Goal: Complete application form

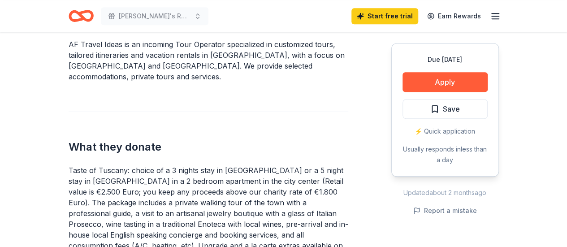
scroll to position [301, 0]
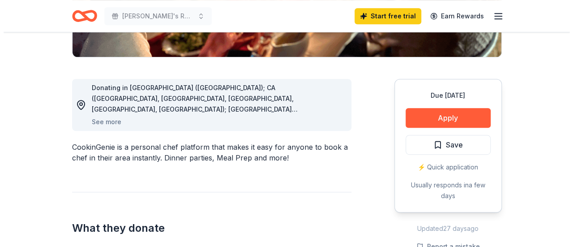
scroll to position [207, 0]
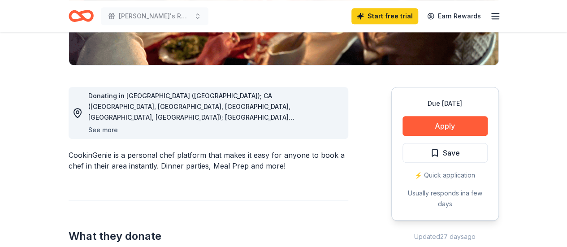
click at [108, 127] on button "See more" at bounding box center [103, 130] width 30 height 11
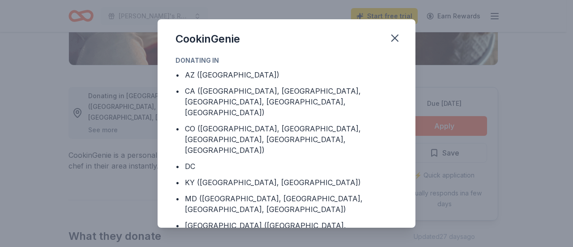
click at [108, 129] on div "CookinGenie Donating in • AZ ([GEOGRAPHIC_DATA]) • CA ([GEOGRAPHIC_DATA], [GEOG…" at bounding box center [286, 123] width 573 height 247
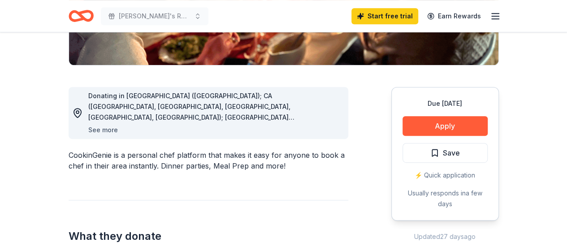
click at [108, 129] on button "See more" at bounding box center [103, 130] width 30 height 11
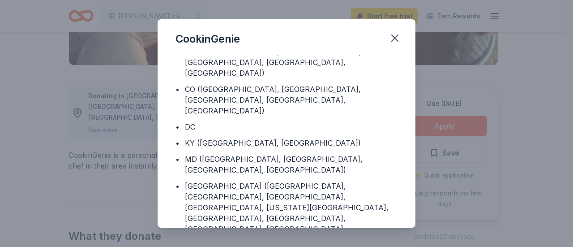
scroll to position [0, 0]
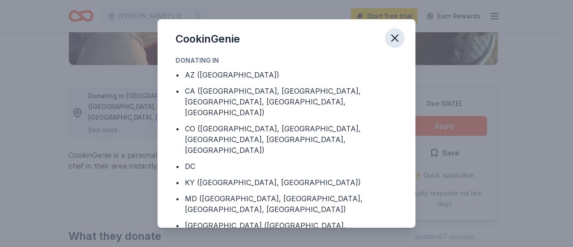
click at [389, 39] on icon "button" at bounding box center [395, 38] width 13 height 13
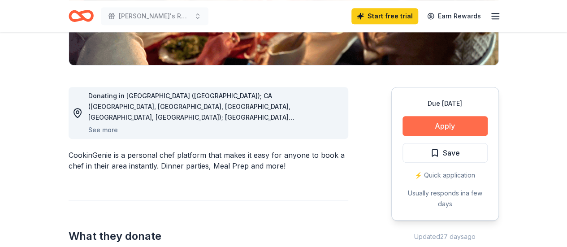
click at [452, 126] on button "Apply" at bounding box center [444, 126] width 85 height 20
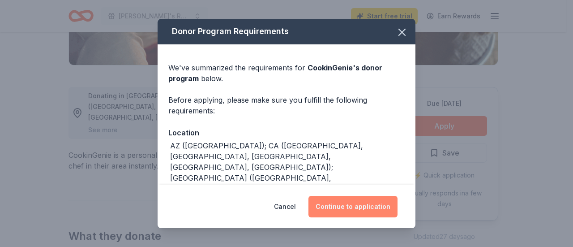
click at [366, 208] on button "Continue to application" at bounding box center [353, 207] width 89 height 22
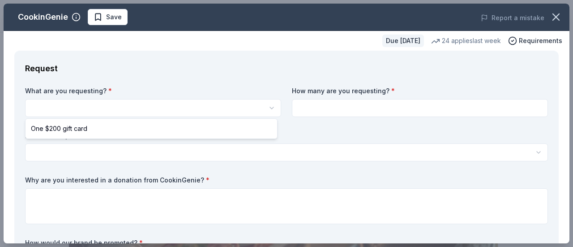
select select "One $200 gift card"
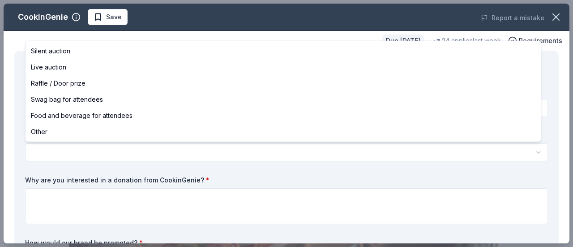
click at [60, 151] on html "[PERSON_NAME]'s Race for Champions Save Apply Due [DATE] Share CookinGenie 5.0 …" at bounding box center [286, 123] width 573 height 247
select select "silentAuction"
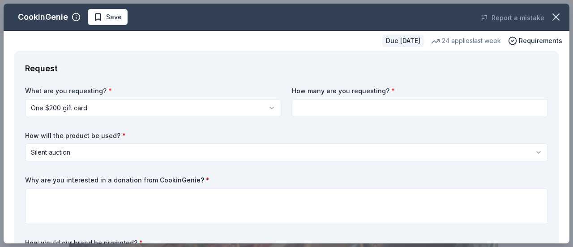
click at [312, 103] on input at bounding box center [420, 108] width 256 height 18
type input "1"
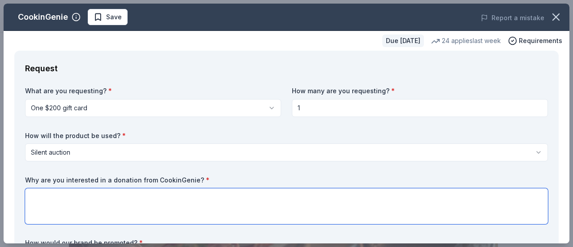
click at [66, 192] on textarea at bounding box center [286, 206] width 523 height 36
type textarea "It will be a popular and different auction item."
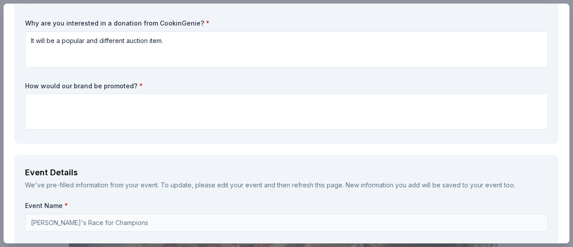
scroll to position [159, 0]
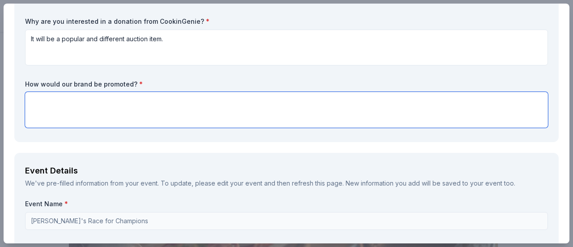
click at [78, 100] on textarea at bounding box center [286, 110] width 523 height 36
click at [44, 99] on textarea at bounding box center [286, 110] width 523 height 36
paste textarea "Contributors of an item valued at $1,000 or more will be considered Sponsors an…"
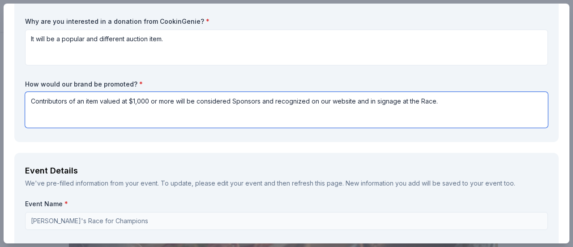
drag, startPoint x: 71, startPoint y: 100, endPoint x: 175, endPoint y: 102, distance: 103.9
click at [175, 102] on textarea "Contributors of an item valued at $1,000 or more will be considered Sponsors an…" at bounding box center [286, 110] width 523 height 36
drag, startPoint x: 90, startPoint y: 101, endPoint x: 167, endPoint y: 101, distance: 76.2
click at [167, 101] on textarea "Contributors will be considered Sponsors and recognized on our website and in s…" at bounding box center [286, 110] width 523 height 36
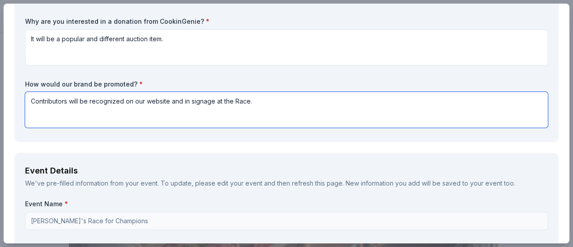
type textarea "Contributors will be recognized on our website and in signage at the Race."
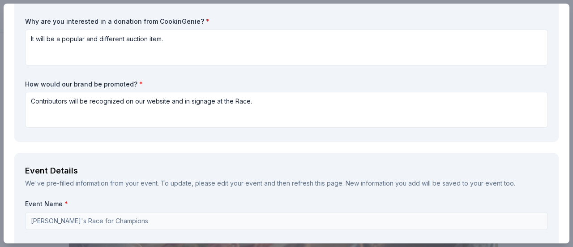
drag, startPoint x: 570, startPoint y: 47, endPoint x: 569, endPoint y: 73, distance: 26.9
click at [566, 73] on div "CookinGenie Save Report a mistake Due [DATE] 24 applies last week Requirements …" at bounding box center [286, 123] width 573 height 247
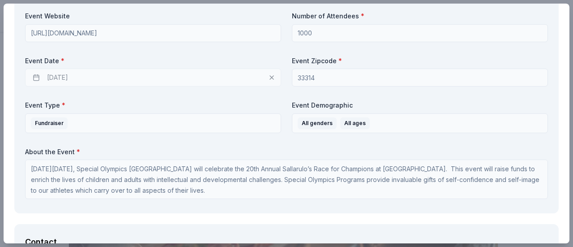
scroll to position [393, 0]
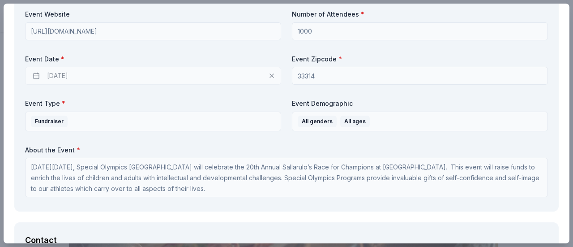
click at [59, 76] on div "[DATE]" at bounding box center [153, 76] width 256 height 18
click at [37, 74] on div "[DATE]" at bounding box center [153, 77] width 256 height 18
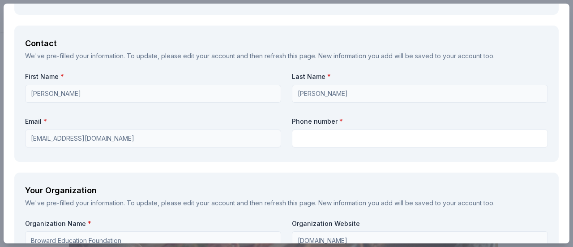
scroll to position [708, 0]
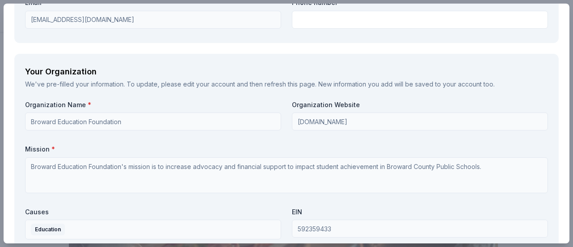
drag, startPoint x: 570, startPoint y: 138, endPoint x: 366, endPoint y: 37, distance: 227.6
click at [563, 117] on div "CookinGenie Save Report a mistake Due [DATE] 24 applies last week Requirements …" at bounding box center [286, 123] width 573 height 247
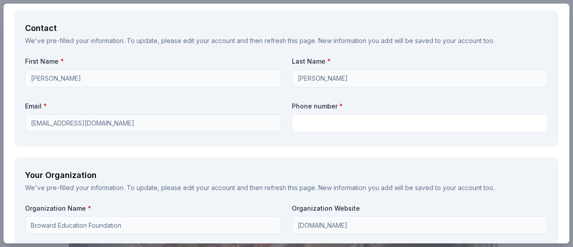
scroll to position [598, 0]
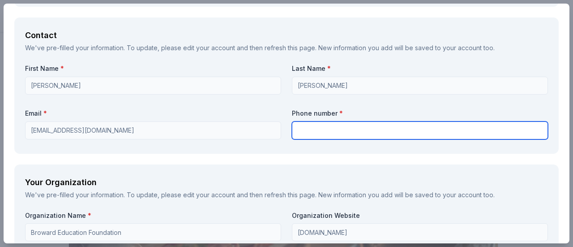
click at [319, 133] on input "text" at bounding box center [420, 130] width 256 height 18
type input "9546449049"
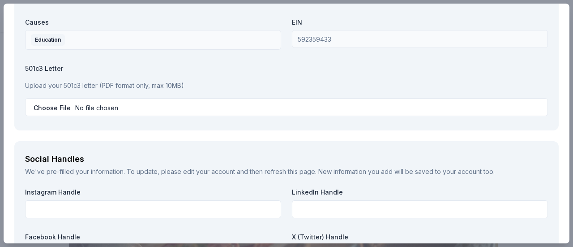
scroll to position [903, 0]
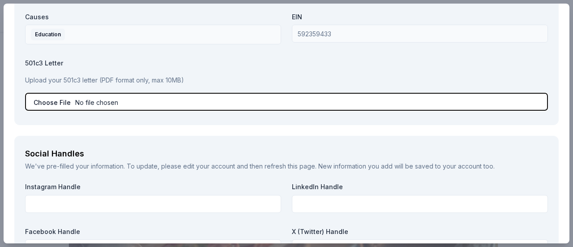
click at [103, 103] on input "file" at bounding box center [286, 102] width 523 height 18
type input "C:\fakepath\BEF 501c3 Letter - [DATE].pdf"
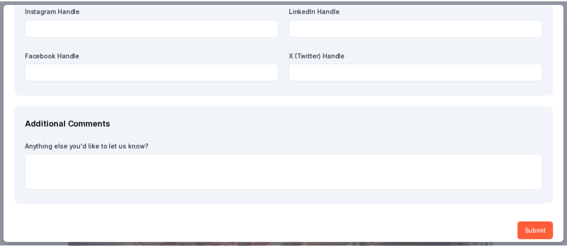
scroll to position [1085, 0]
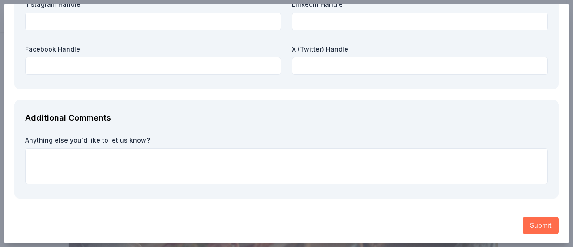
click at [533, 221] on button "Submit" at bounding box center [541, 225] width 36 height 18
